Goal: Task Accomplishment & Management: Use online tool/utility

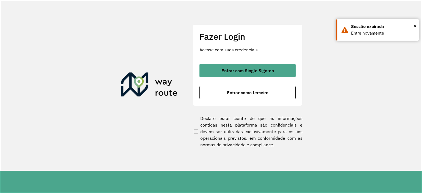
click at [228, 101] on div "Fazer Login Acesse com suas credenciais Entrar com Single Sign-on Entrar como t…" at bounding box center [248, 64] width 110 height 81
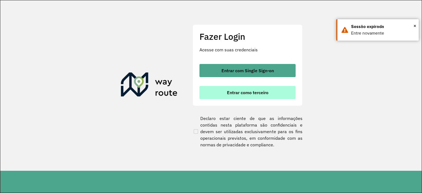
click at [235, 92] on span "Entrar como terceiro" at bounding box center [248, 92] width 42 height 4
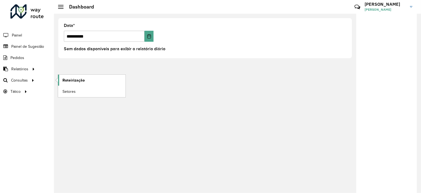
click at [76, 75] on link "Roteirização" at bounding box center [91, 80] width 67 height 11
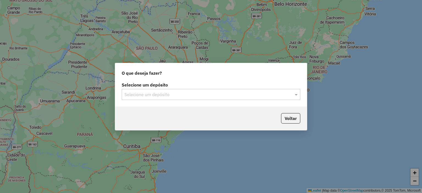
click at [213, 96] on input "text" at bounding box center [206, 95] width 162 height 7
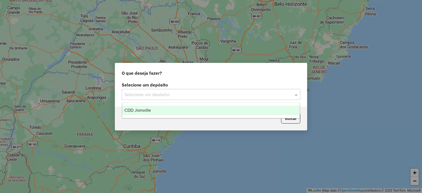
click at [188, 114] on div "CDD Joinville" at bounding box center [211, 110] width 178 height 9
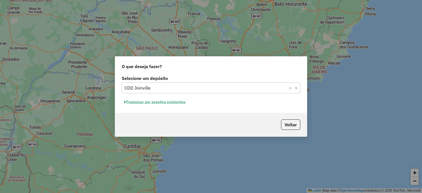
click at [165, 103] on button "Pesquisar por sessões existentes" at bounding box center [155, 102] width 66 height 9
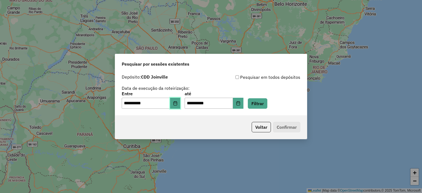
click at [181, 99] on button "Choose Date" at bounding box center [175, 103] width 10 height 11
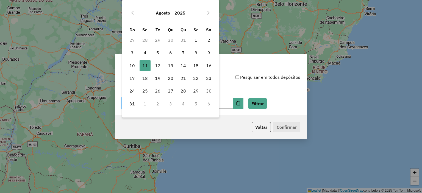
click at [202, 51] on tr "3 4 5 6 7 8 9" at bounding box center [170, 52] width 89 height 13
click at [205, 53] on span "9" at bounding box center [208, 52] width 11 height 11
type input "**********"
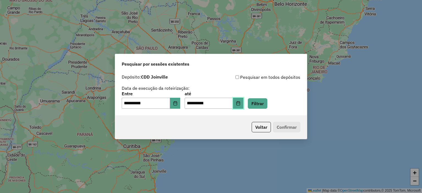
click at [244, 105] on button "Choose Date" at bounding box center [238, 103] width 10 height 11
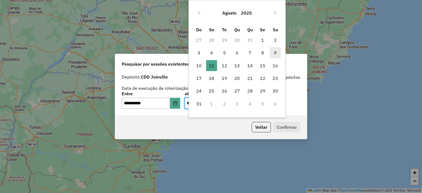
click at [278, 52] on span "9" at bounding box center [275, 52] width 11 height 11
type input "**********"
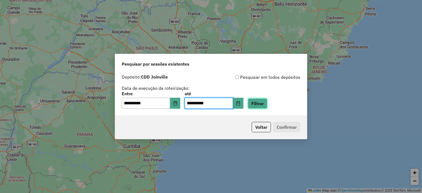
click at [267, 104] on button "Filtrar" at bounding box center [258, 103] width 20 height 10
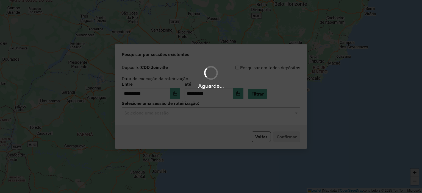
click at [172, 115] on div "Aguarde..." at bounding box center [211, 96] width 422 height 193
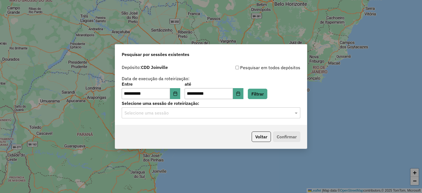
drag, startPoint x: 183, startPoint y: 118, endPoint x: 181, endPoint y: 121, distance: 3.0
click at [183, 118] on div "Selecione uma sessão" at bounding box center [211, 112] width 179 height 11
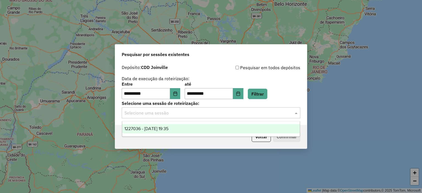
click at [180, 132] on div "1227036 - 09/08/2025 19:35" at bounding box center [211, 128] width 178 height 9
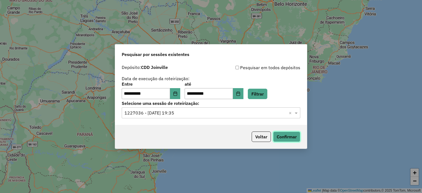
click at [299, 142] on button "Confirmar" at bounding box center [286, 137] width 27 height 10
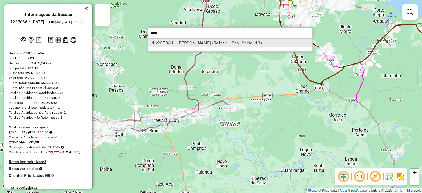
type input "****"
click at [254, 42] on li "46905061 - MARCOS JOSE TREIS EI (Rota: 4 - Sequência: 13)" at bounding box center [230, 43] width 164 height 8
select select "**********"
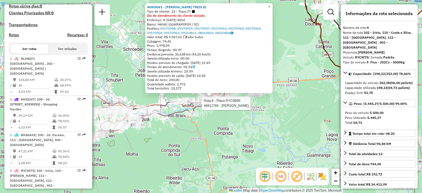
scroll to position [325, 0]
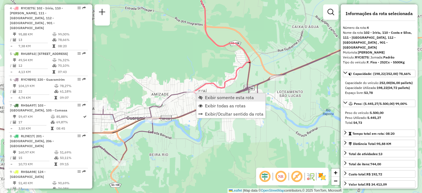
click at [207, 95] on span "Exibir somente esta rota" at bounding box center [229, 97] width 49 height 4
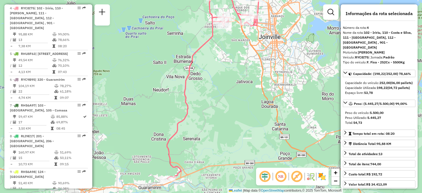
drag, startPoint x: 162, startPoint y: 145, endPoint x: 179, endPoint y: 100, distance: 48.2
click at [178, 100] on div "Janela de atendimento Grade de atendimento Capacidade Transportadoras Veículos …" at bounding box center [211, 96] width 422 height 193
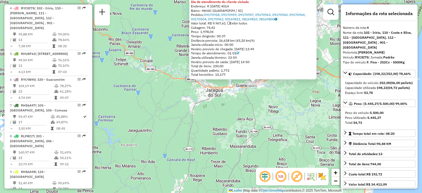
drag, startPoint x: 255, startPoint y: 96, endPoint x: 261, endPoint y: 100, distance: 6.9
click at [256, 96] on div "46905061 - MARCOS JOSE TREIS EI Tipo de cliente: 23 - Trava (T) Dia de atendime…" at bounding box center [211, 96] width 422 height 193
click at [272, 94] on div "46905061 - MARCOS JOSE TREIS EI Tipo de cliente: 23 - Trava (T) Dia de atendime…" at bounding box center [211, 96] width 422 height 193
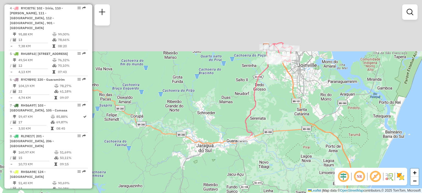
drag, startPoint x: 295, startPoint y: 93, endPoint x: 286, endPoint y: 137, distance: 44.8
click at [286, 137] on div "Janela de atendimento Grade de atendimento Capacidade Transportadoras Veículos …" at bounding box center [211, 96] width 422 height 193
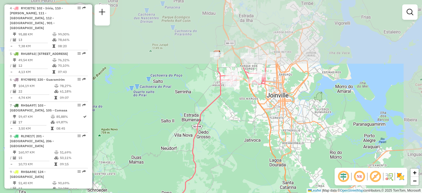
drag, startPoint x: 303, startPoint y: 68, endPoint x: 267, endPoint y: 154, distance: 93.9
click at [267, 154] on div "Janela de atendimento Grade de atendimento Capacidade Transportadoras Veículos …" at bounding box center [211, 96] width 422 height 193
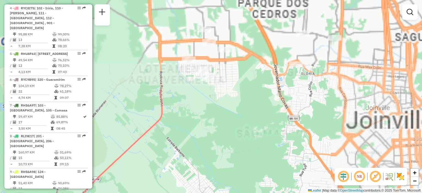
drag, startPoint x: 222, startPoint y: 79, endPoint x: 255, endPoint y: 187, distance: 113.9
click at [255, 187] on div "Janela de atendimento Grade de atendimento Capacidade Transportadoras Veículos …" at bounding box center [211, 96] width 422 height 193
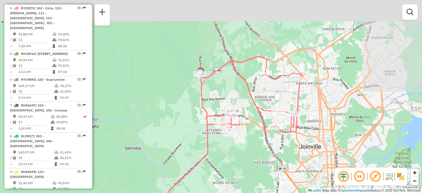
drag, startPoint x: 254, startPoint y: 118, endPoint x: 254, endPoint y: 129, distance: 10.2
click at [254, 129] on div "Janela de atendimento Grade de atendimento Capacidade Transportadoras Veículos …" at bounding box center [211, 96] width 422 height 193
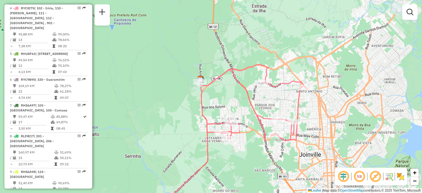
drag, startPoint x: 254, startPoint y: 167, endPoint x: 278, endPoint y: 125, distance: 48.1
click at [278, 126] on div "Janela de atendimento Grade de atendimento Capacidade Transportadoras Veículos …" at bounding box center [211, 96] width 422 height 193
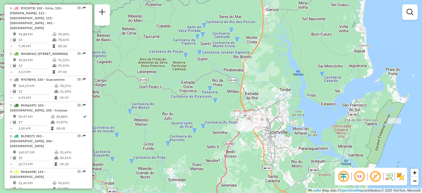
drag, startPoint x: 249, startPoint y: 161, endPoint x: 251, endPoint y: 117, distance: 43.5
click at [251, 117] on div "Janela de atendimento Grade de atendimento Capacidade Transportadoras Veículos …" at bounding box center [211, 96] width 422 height 193
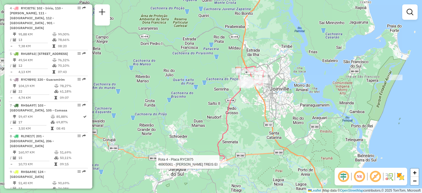
select select "**********"
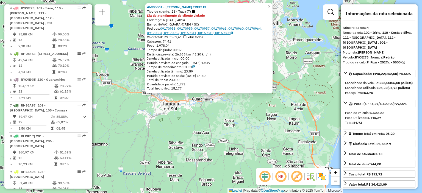
drag, startPoint x: 251, startPoint y: 35, endPoint x: 164, endPoint y: 29, distance: 86.8
click at [162, 29] on div "46905061 - MARCOS JOSE TREIS EI Tipo de cliente: 23 - Trava (T) Dia de atendime…" at bounding box center [209, 48] width 124 height 86
click at [249, 57] on div "Janela utilizada início: 00:00" at bounding box center [209, 58] width 124 height 4
click at [275, 115] on div "46905061 - MARCOS JOSE TREIS EI Tipo de cliente: 23 - Trava (T) Dia de atendime…" at bounding box center [211, 96] width 422 height 193
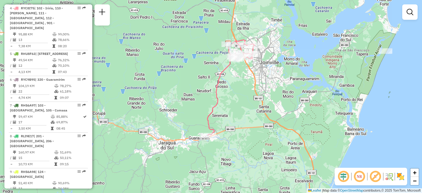
drag, startPoint x: 228, startPoint y: 148, endPoint x: 228, endPoint y: 154, distance: 6.3
click at [228, 154] on div "Janela de atendimento Grade de atendimento Capacidade Transportadoras Veículos …" at bounding box center [211, 96] width 422 height 193
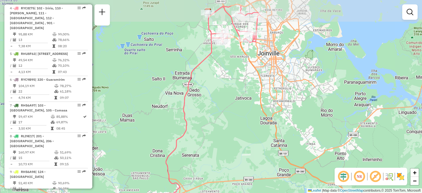
drag, startPoint x: 240, startPoint y: 99, endPoint x: 227, endPoint y: 112, distance: 18.5
click at [229, 116] on div "Janela de atendimento Grade de atendimento Capacidade Transportadoras Veículos …" at bounding box center [211, 96] width 422 height 193
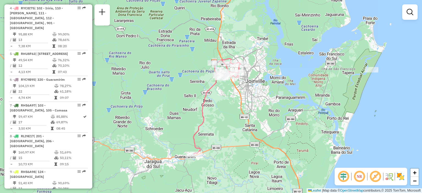
drag, startPoint x: 226, startPoint y: 107, endPoint x: 226, endPoint y: 116, distance: 8.8
click at [226, 116] on div "Janela de atendimento Grade de atendimento Capacidade Transportadoras Veículos …" at bounding box center [211, 96] width 422 height 193
